Goal: Task Accomplishment & Management: Complete application form

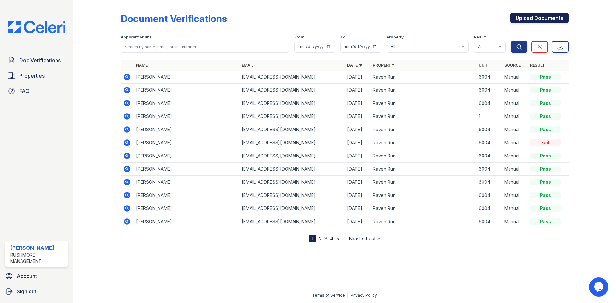
click at [549, 18] on link "Upload Documents" at bounding box center [539, 18] width 58 height 10
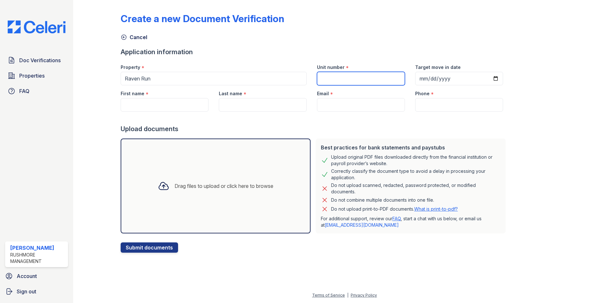
click at [361, 77] on input "Unit number" at bounding box center [361, 78] width 88 height 13
type input "6004"
click at [160, 100] on input "First name" at bounding box center [165, 104] width 88 height 13
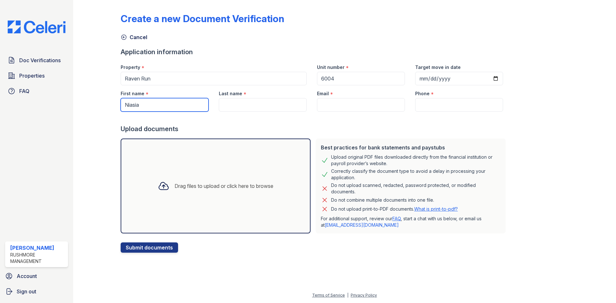
type input "Niasia"
click at [234, 107] on input "Last name" at bounding box center [263, 104] width 88 height 13
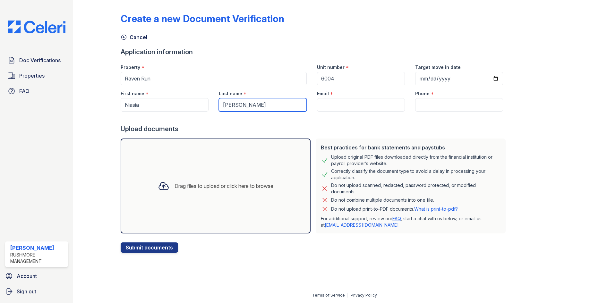
type input "[PERSON_NAME]"
click at [346, 105] on input "Email" at bounding box center [361, 104] width 88 height 13
paste input "[EMAIL_ADDRESS][DOMAIN_NAME]"
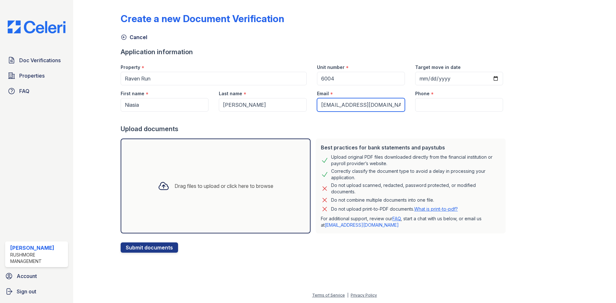
type input "[EMAIL_ADDRESS][DOMAIN_NAME]"
click at [434, 104] on input "Phone" at bounding box center [459, 104] width 88 height 13
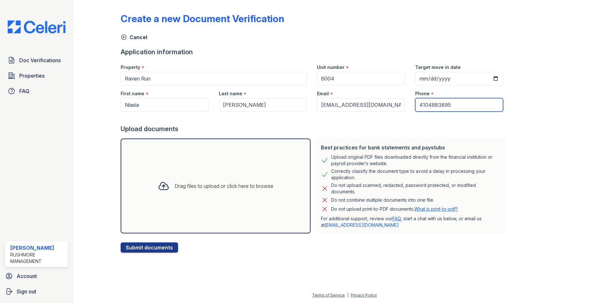
type input "4104883895"
click at [187, 195] on div "Drag files to upload or click here to browse" at bounding box center [216, 186] width 126 height 22
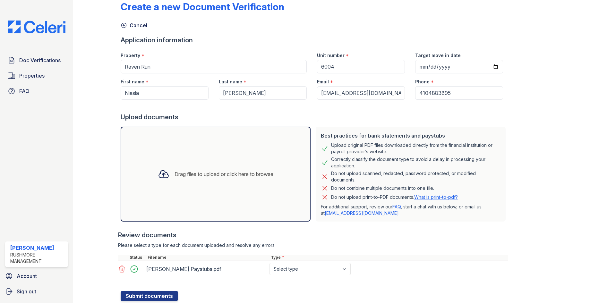
scroll to position [32, 0]
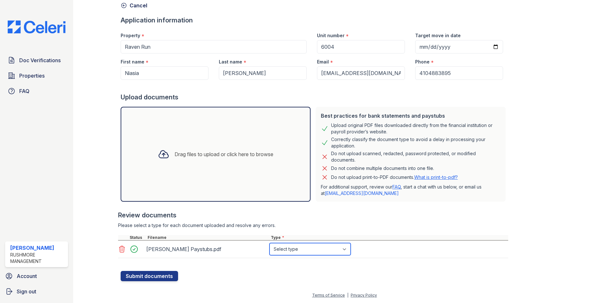
click at [338, 252] on select "Select type Paystub Bank Statement Offer Letter Tax Documents Benefit Award Let…" at bounding box center [309, 249] width 81 height 12
select select "paystub"
click at [269, 243] on select "Select type Paystub Bank Statement Offer Letter Tax Documents Benefit Award Let…" at bounding box center [309, 249] width 81 height 12
click at [220, 160] on div "Drag files to upload or click here to browse" at bounding box center [216, 154] width 126 height 22
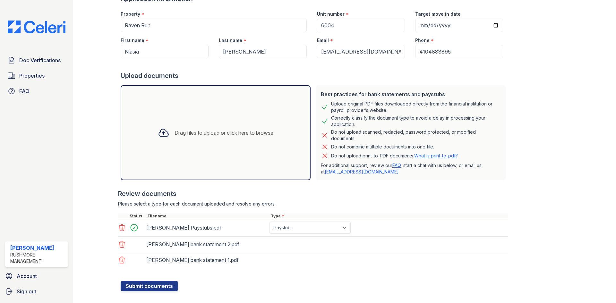
scroll to position [63, 0]
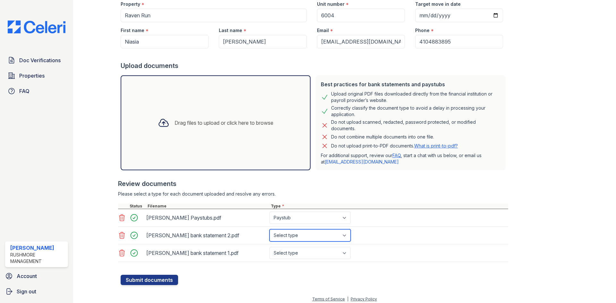
click at [322, 237] on select "Select type Paystub Bank Statement Offer Letter Tax Documents Benefit Award Let…" at bounding box center [309, 235] width 81 height 12
select select "bank_statement"
click at [269, 229] on select "Select type Paystub Bank Statement Offer Letter Tax Documents Benefit Award Let…" at bounding box center [309, 235] width 81 height 12
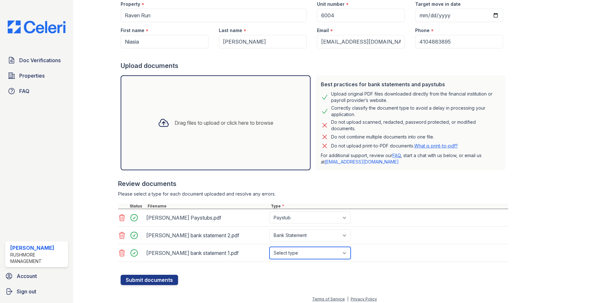
click at [313, 253] on select "Select type Paystub Bank Statement Offer Letter Tax Documents Benefit Award Let…" at bounding box center [309, 253] width 81 height 12
select select "bank_statement"
click at [269, 247] on select "Select type Paystub Bank Statement Offer Letter Tax Documents Benefit Award Let…" at bounding box center [309, 253] width 81 height 12
click at [157, 278] on button "Submit documents" at bounding box center [149, 280] width 57 height 10
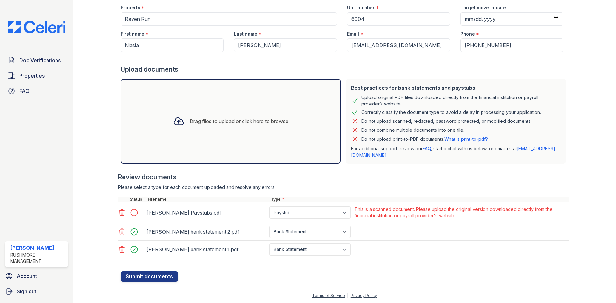
scroll to position [78, 0]
click at [123, 213] on icon at bounding box center [121, 212] width 5 height 6
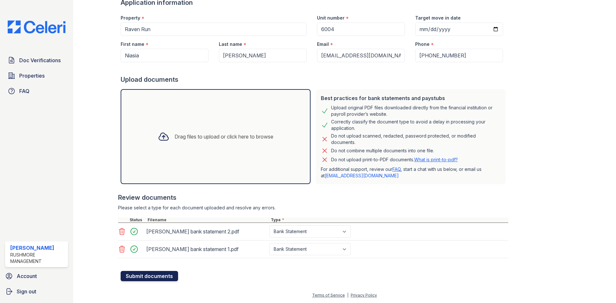
click at [160, 276] on button "Submit documents" at bounding box center [149, 276] width 57 height 10
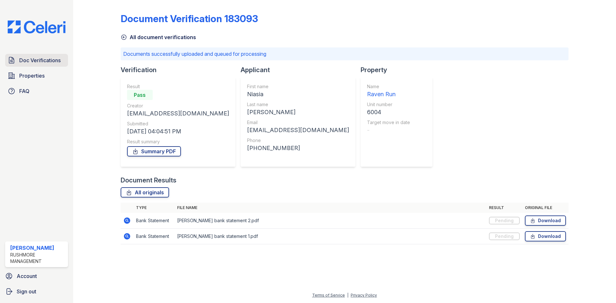
click at [65, 59] on link "Doc Verifications" at bounding box center [36, 60] width 63 height 13
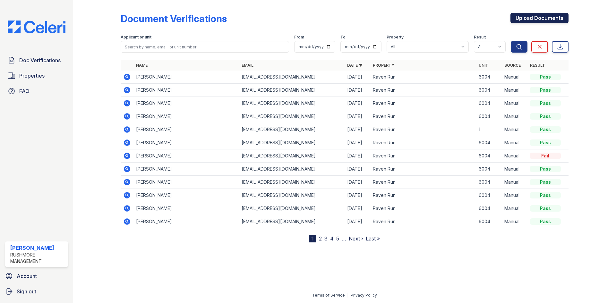
click at [540, 17] on link "Upload Documents" at bounding box center [539, 18] width 58 height 10
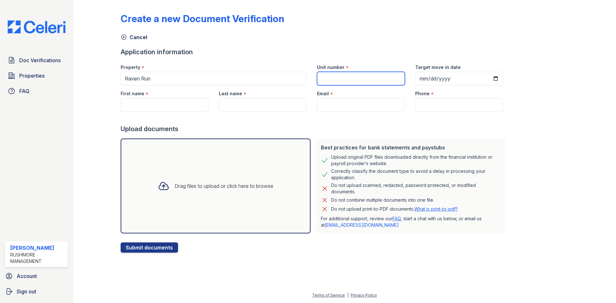
drag, startPoint x: 359, startPoint y: 79, endPoint x: 364, endPoint y: 72, distance: 8.7
click at [359, 79] on input "Unit number" at bounding box center [361, 78] width 88 height 13
type input "6004"
click at [176, 99] on input "First name" at bounding box center [165, 104] width 88 height 13
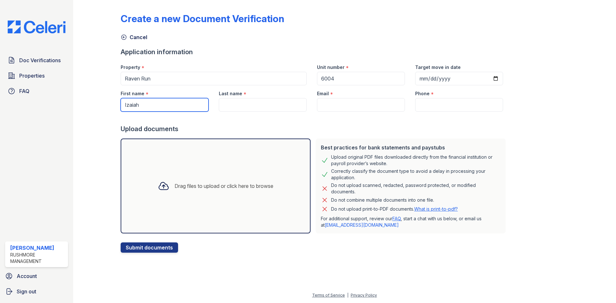
type input "Izaiah"
click at [275, 101] on input "Last name" at bounding box center [263, 104] width 88 height 13
type input "<"
type input "Miles"
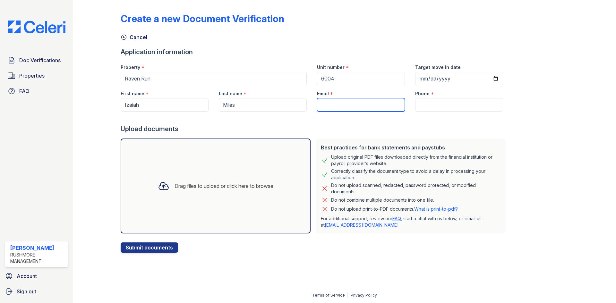
click at [327, 101] on input "Email" at bounding box center [361, 104] width 88 height 13
click at [439, 102] on input "Phone" at bounding box center [459, 104] width 88 height 13
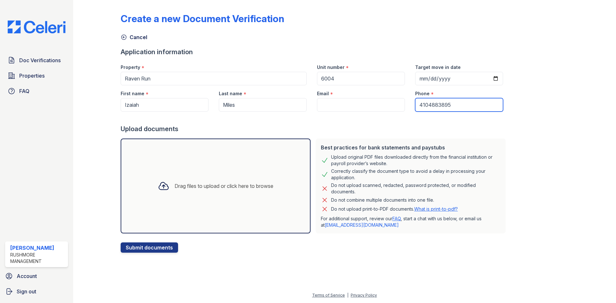
type input "4104883895"
drag, startPoint x: 362, startPoint y: 103, endPoint x: 350, endPoint y: 92, distance: 16.8
click at [358, 101] on input "Email" at bounding box center [361, 104] width 88 height 13
click at [336, 106] on input "Email" at bounding box center [361, 104] width 88 height 13
paste input "[EMAIL_ADDRESS][DOMAIN_NAME]"
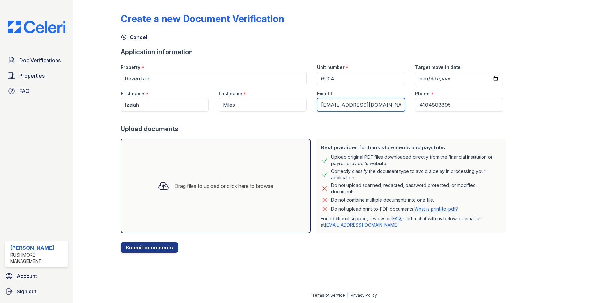
type input "[EMAIL_ADDRESS][DOMAIN_NAME]"
click at [230, 169] on div "Drag files to upload or click here to browse" at bounding box center [216, 186] width 190 height 95
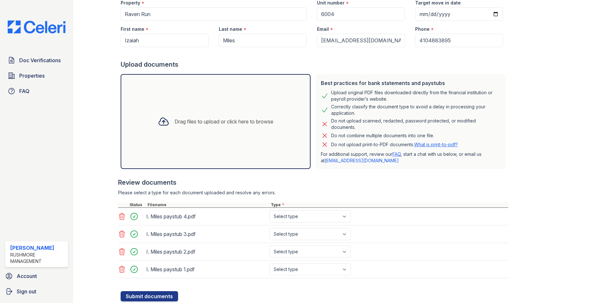
scroll to position [85, 0]
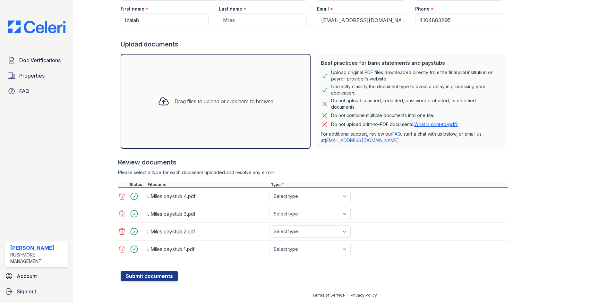
click at [230, 108] on div "Drag files to upload or click here to browse" at bounding box center [216, 101] width 126 height 22
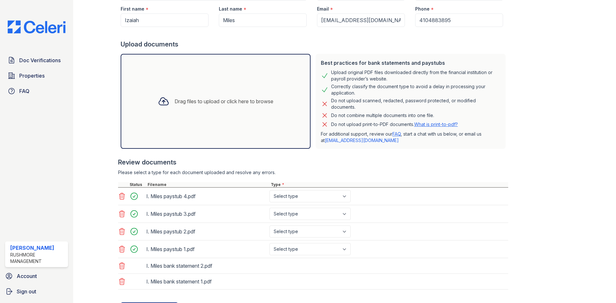
scroll to position [116, 0]
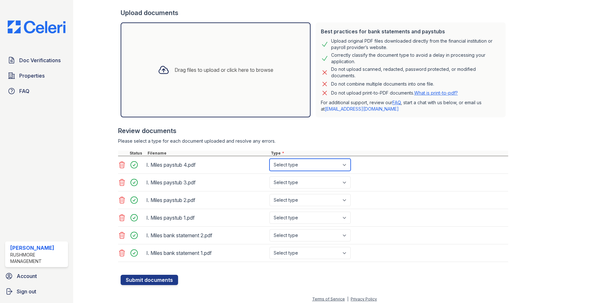
click at [336, 164] on select "Select type Paystub Bank Statement Offer Letter Tax Documents Benefit Award Let…" at bounding box center [309, 165] width 81 height 12
select select "paystub"
click at [269, 159] on select "Select type Paystub Bank Statement Offer Letter Tax Documents Benefit Award Let…" at bounding box center [309, 165] width 81 height 12
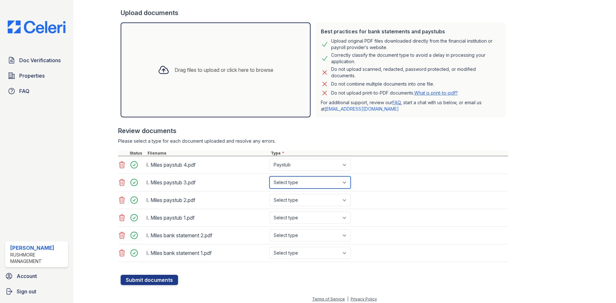
click at [331, 187] on select "Select type Paystub Bank Statement Offer Letter Tax Documents Benefit Award Let…" at bounding box center [309, 182] width 81 height 12
select select "paystub"
click at [269, 176] on select "Select type Paystub Bank Statement Offer Letter Tax Documents Benefit Award Let…" at bounding box center [309, 182] width 81 height 12
click at [318, 203] on select "Select type Paystub Bank Statement Offer Letter Tax Documents Benefit Award Let…" at bounding box center [309, 200] width 81 height 12
select select "paystub"
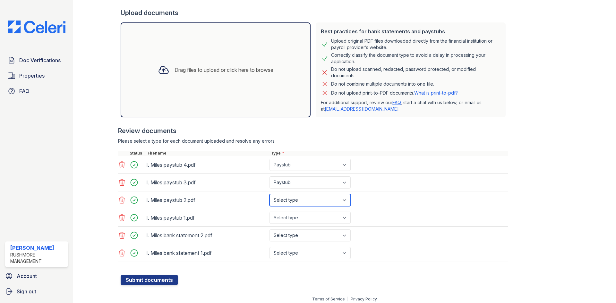
click at [269, 194] on select "Select type Paystub Bank Statement Offer Letter Tax Documents Benefit Award Let…" at bounding box center [309, 200] width 81 height 12
click at [317, 217] on select "Select type Paystub Bank Statement Offer Letter Tax Documents Benefit Award Let…" at bounding box center [309, 218] width 81 height 12
select select "paystub"
click at [269, 212] on select "Select type Paystub Bank Statement Offer Letter Tax Documents Benefit Award Let…" at bounding box center [309, 218] width 81 height 12
click at [311, 234] on select "Select type Paystub Bank Statement Offer Letter Tax Documents Benefit Award Let…" at bounding box center [309, 235] width 81 height 12
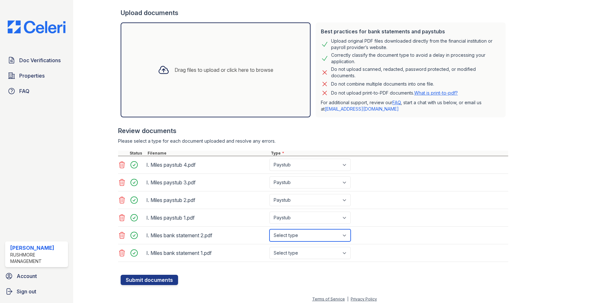
click at [269, 229] on select "Select type Paystub Bank Statement Offer Letter Tax Documents Benefit Award Let…" at bounding box center [309, 235] width 81 height 12
click at [308, 237] on select "Select type Paystub Bank Statement Offer Letter Tax Documents Benefit Award Let…" at bounding box center [309, 235] width 81 height 12
select select "bank_statement"
click at [269, 229] on select "Select type Paystub Bank Statement Offer Letter Tax Documents Benefit Award Let…" at bounding box center [309, 235] width 81 height 12
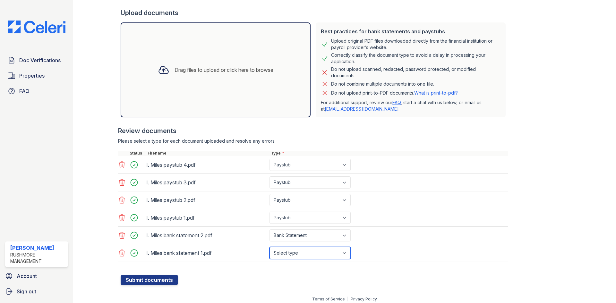
drag, startPoint x: 309, startPoint y: 251, endPoint x: 309, endPoint y: 248, distance: 3.5
click at [309, 251] on select "Select type Paystub Bank Statement Offer Letter Tax Documents Benefit Award Let…" at bounding box center [309, 253] width 81 height 12
select select "bank_statement"
click at [269, 247] on select "Select type Paystub Bank Statement Offer Letter Tax Documents Benefit Award Let…" at bounding box center [309, 253] width 81 height 12
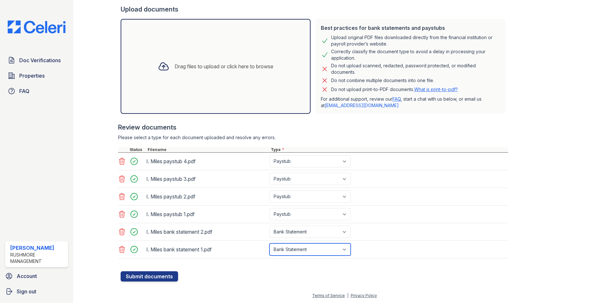
scroll to position [120, 0]
drag, startPoint x: 149, startPoint y: 276, endPoint x: 160, endPoint y: 274, distance: 11.7
click at [148, 275] on button "Submit documents" at bounding box center [149, 276] width 57 height 10
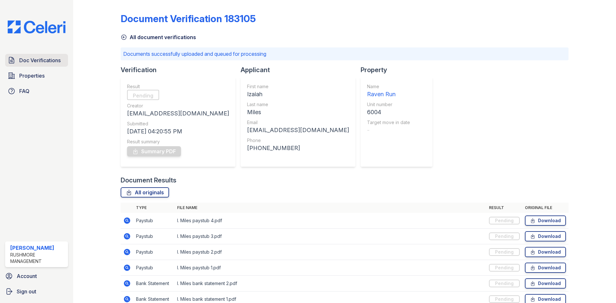
click at [41, 60] on span "Doc Verifications" at bounding box center [39, 60] width 41 height 8
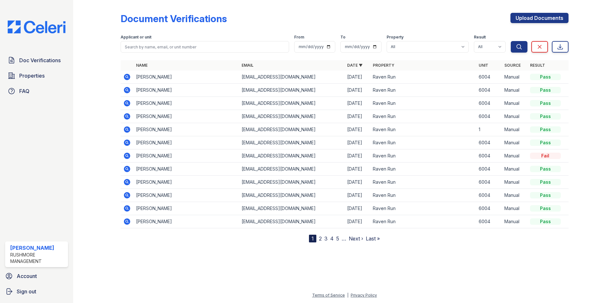
click at [130, 76] on icon at bounding box center [127, 77] width 6 height 6
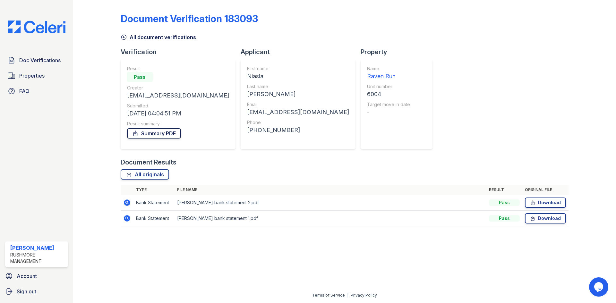
click at [158, 134] on link "Summary PDF" at bounding box center [154, 133] width 54 height 10
